Goal: Information Seeking & Learning: Learn about a topic

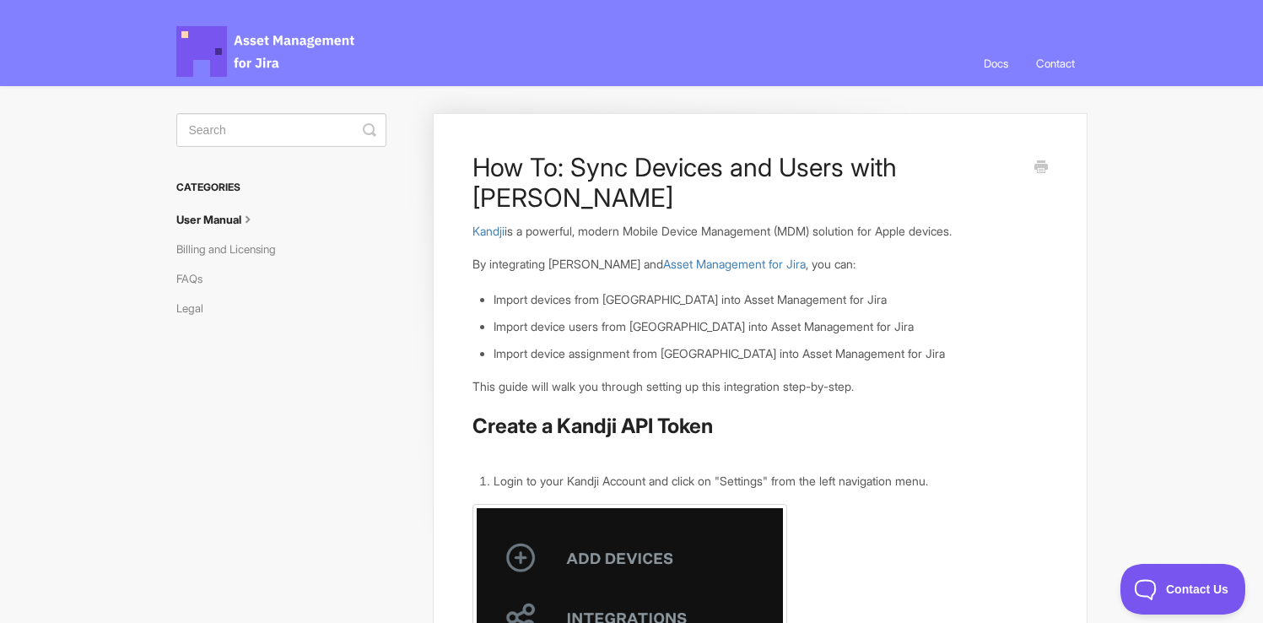
click at [260, 35] on span "Asset Management for Jira Docs" at bounding box center [266, 51] width 181 height 51
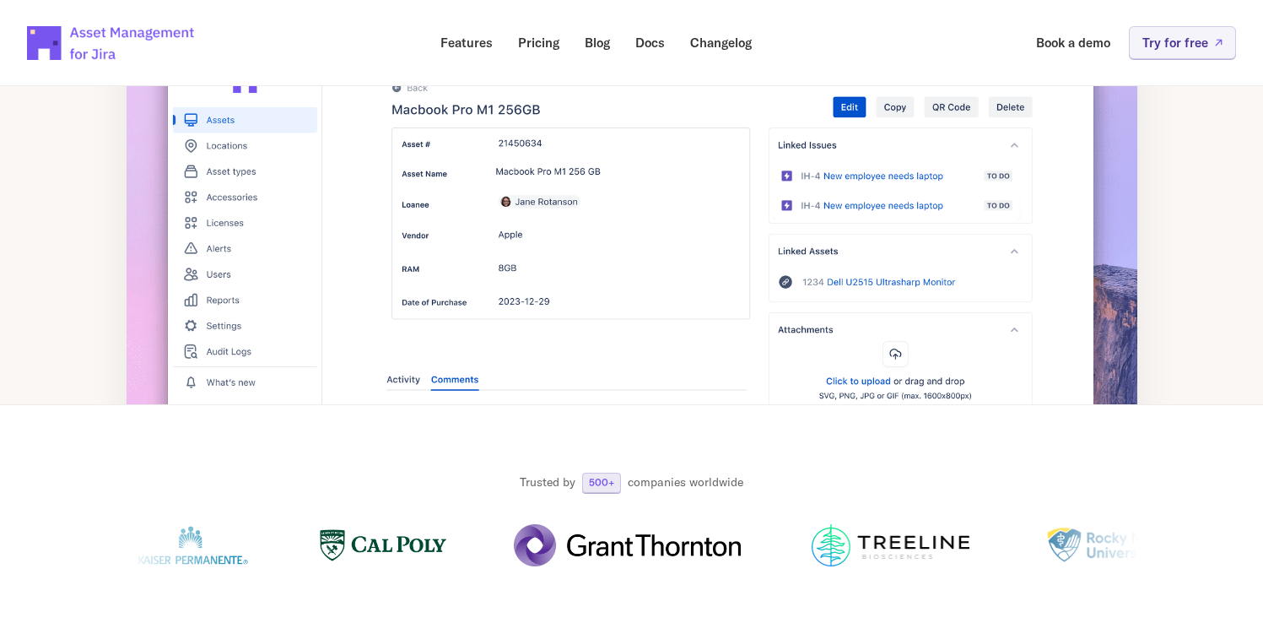
scroll to position [430, 0]
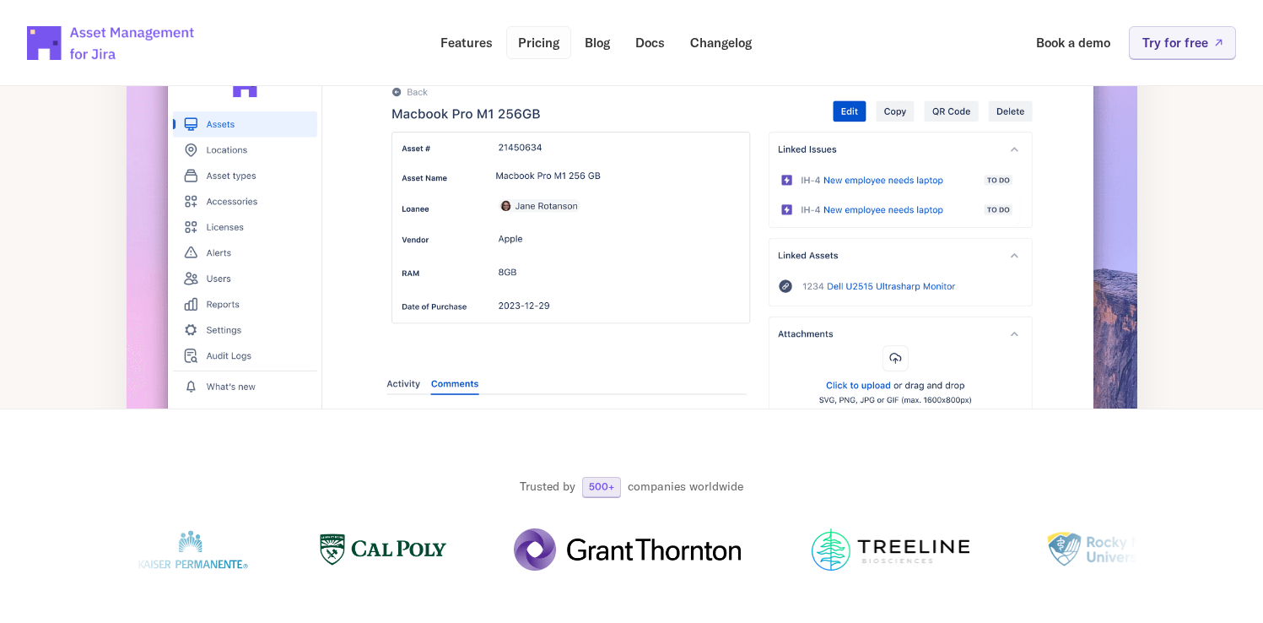
click at [543, 52] on link "Pricing" at bounding box center [538, 42] width 65 height 33
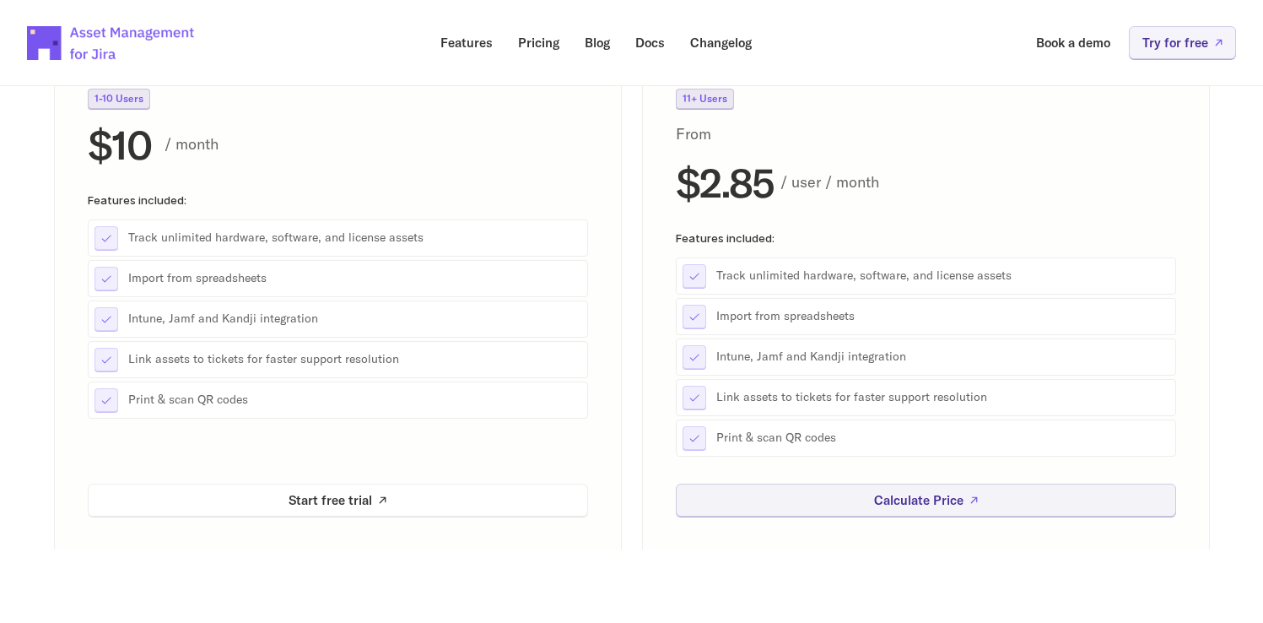
scroll to position [295, 0]
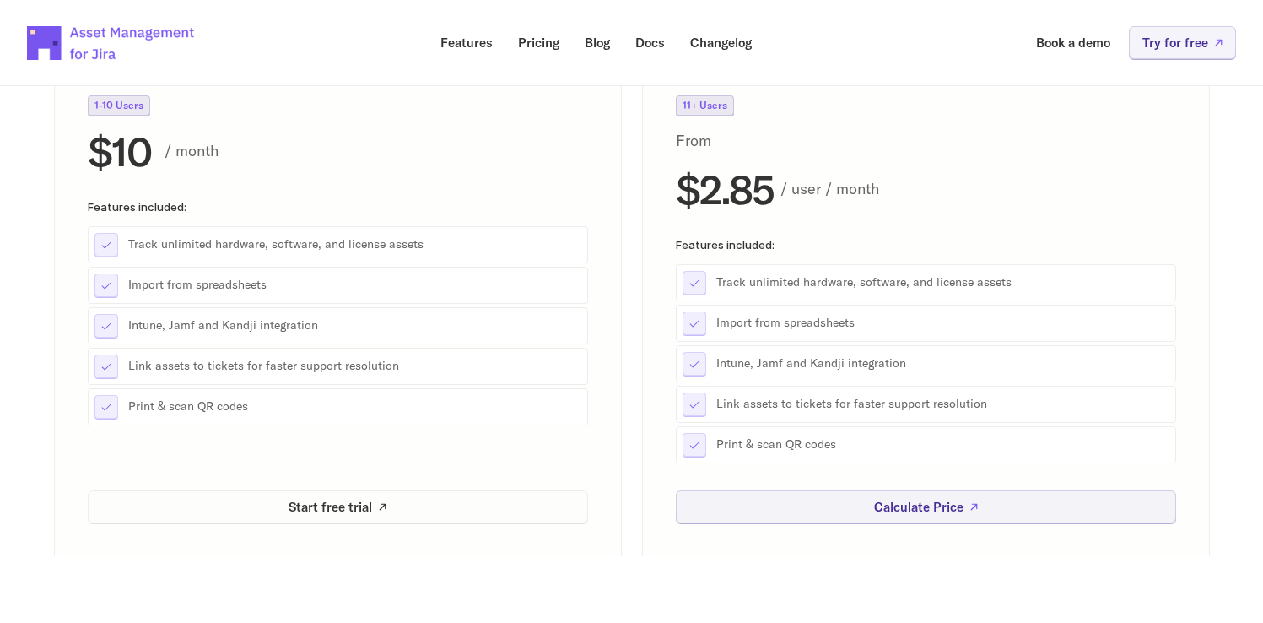
click at [313, 501] on p "Start free trial" at bounding box center [331, 506] width 84 height 13
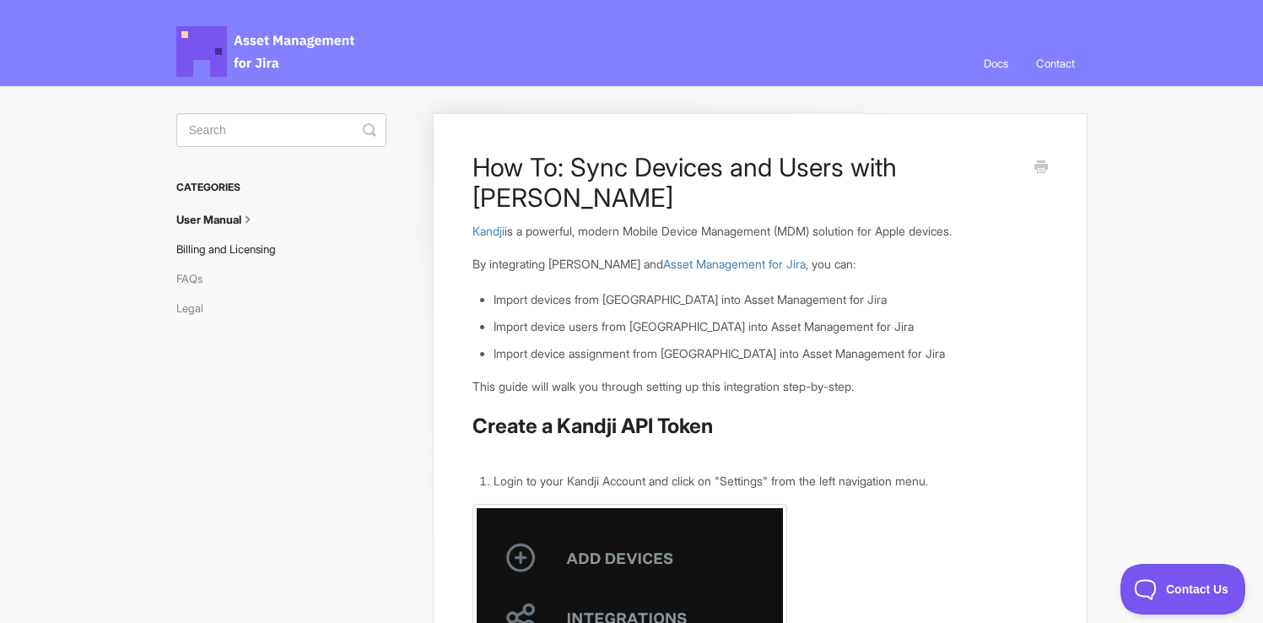
click at [262, 252] on link "Billing and Licensing" at bounding box center [232, 248] width 112 height 27
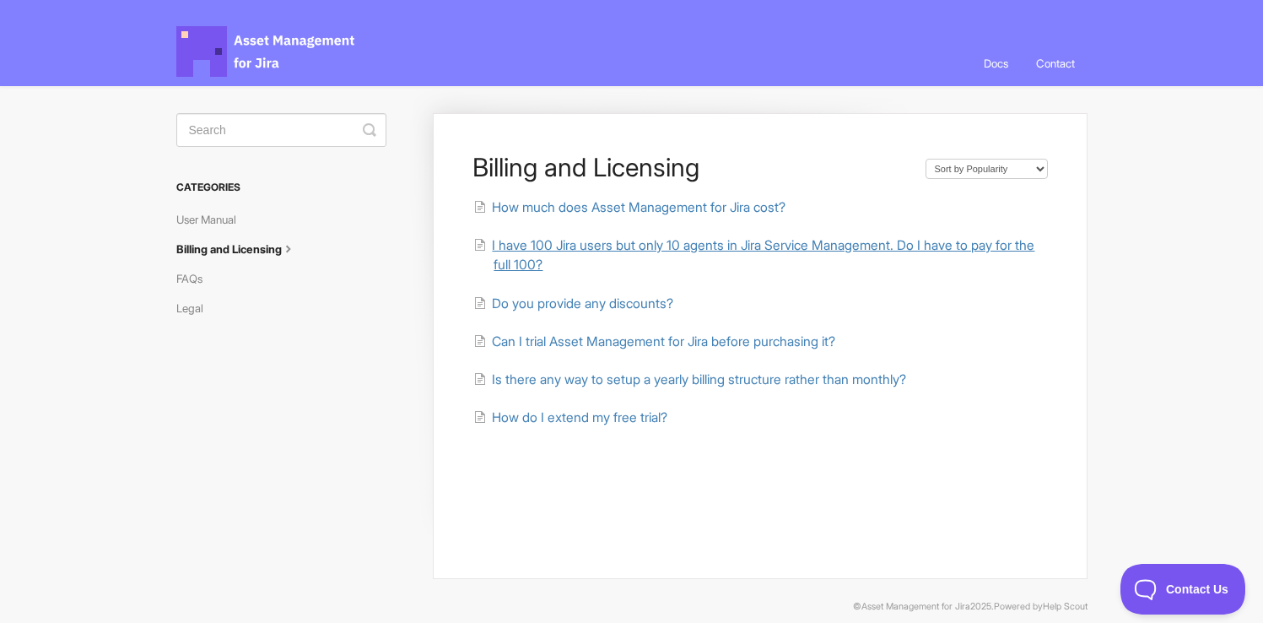
click at [529, 251] on span "I have 100 Jira users but only 10 agents in Jira Service Management. Do I have …" at bounding box center [763, 254] width 543 height 35
click at [531, 209] on span "How much does Asset Management for Jira cost?" at bounding box center [639, 207] width 294 height 16
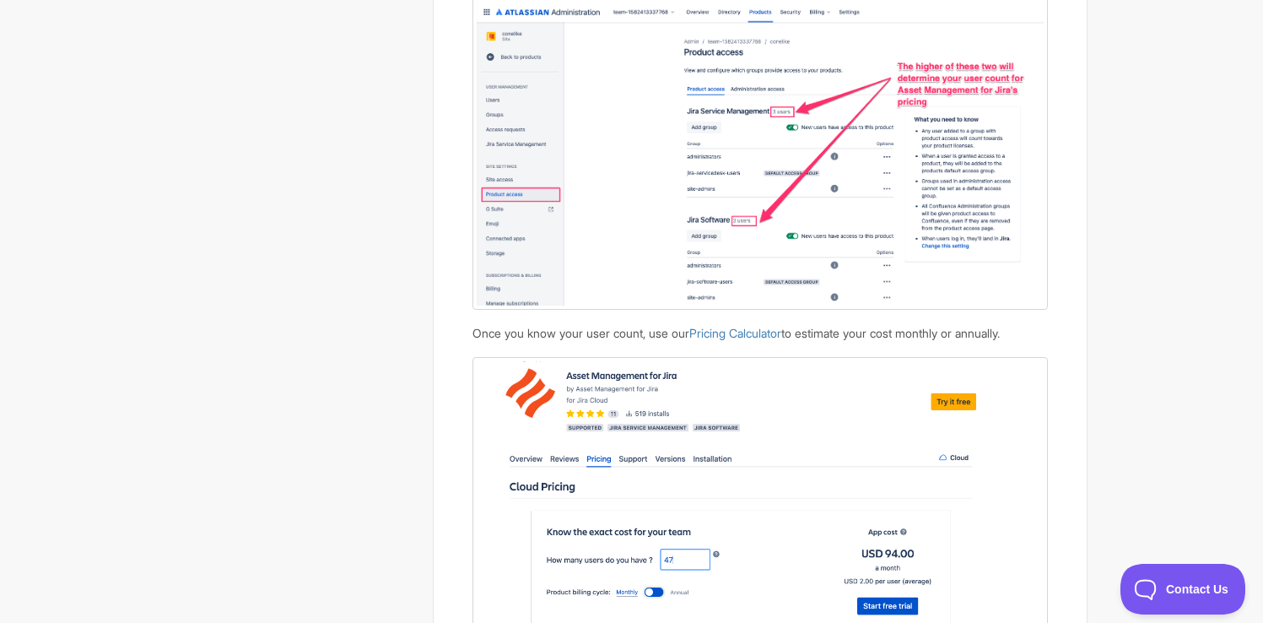
scroll to position [1592, 0]
